Goal: Task Accomplishment & Management: Manage account settings

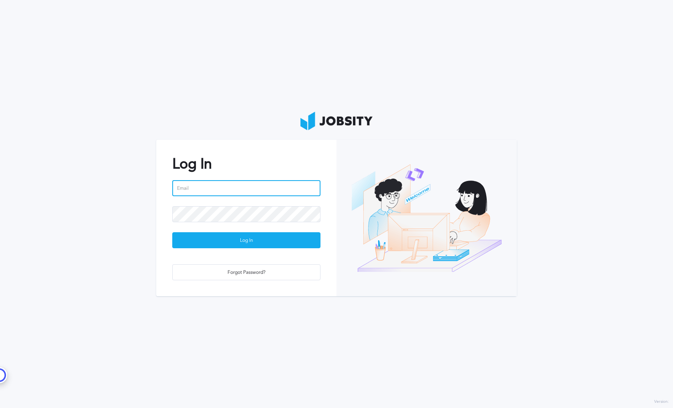
click at [240, 187] on input "email" at bounding box center [246, 188] width 148 height 16
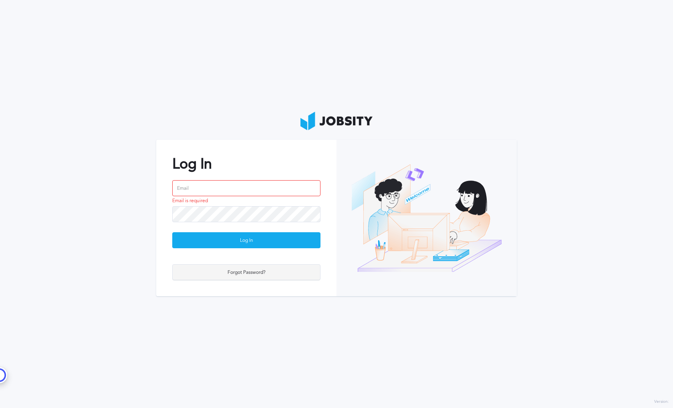
click at [246, 275] on div "Forgot Password?" at bounding box center [246, 273] width 147 height 16
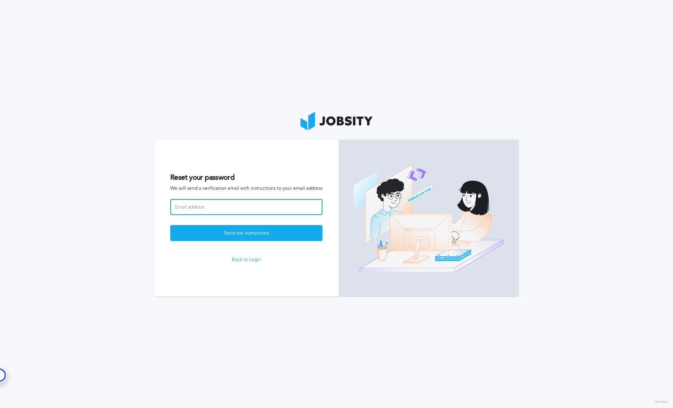
click at [230, 207] on input at bounding box center [246, 207] width 152 height 16
type input "[PERSON_NAME][EMAIL_ADDRESS][DOMAIN_NAME]"
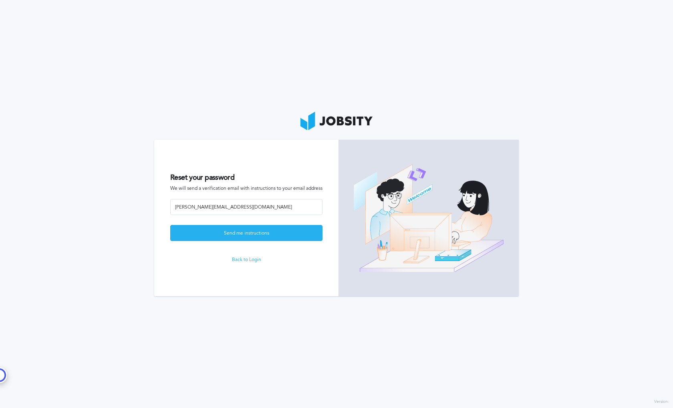
click at [224, 233] on div "Send me instructions" at bounding box center [246, 233] width 151 height 16
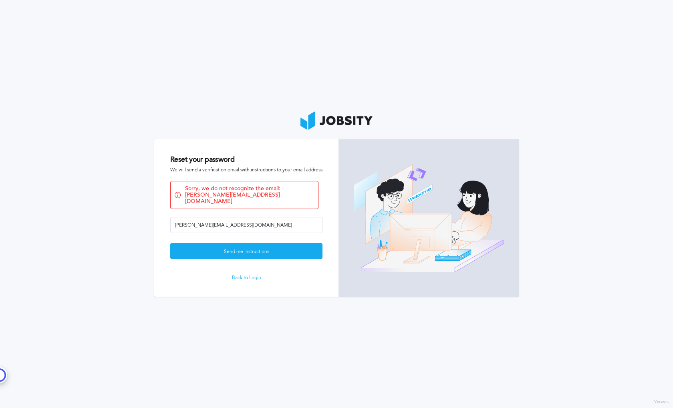
click at [247, 275] on link "Back to Login" at bounding box center [246, 278] width 152 height 6
